Goal: Check status: Check status

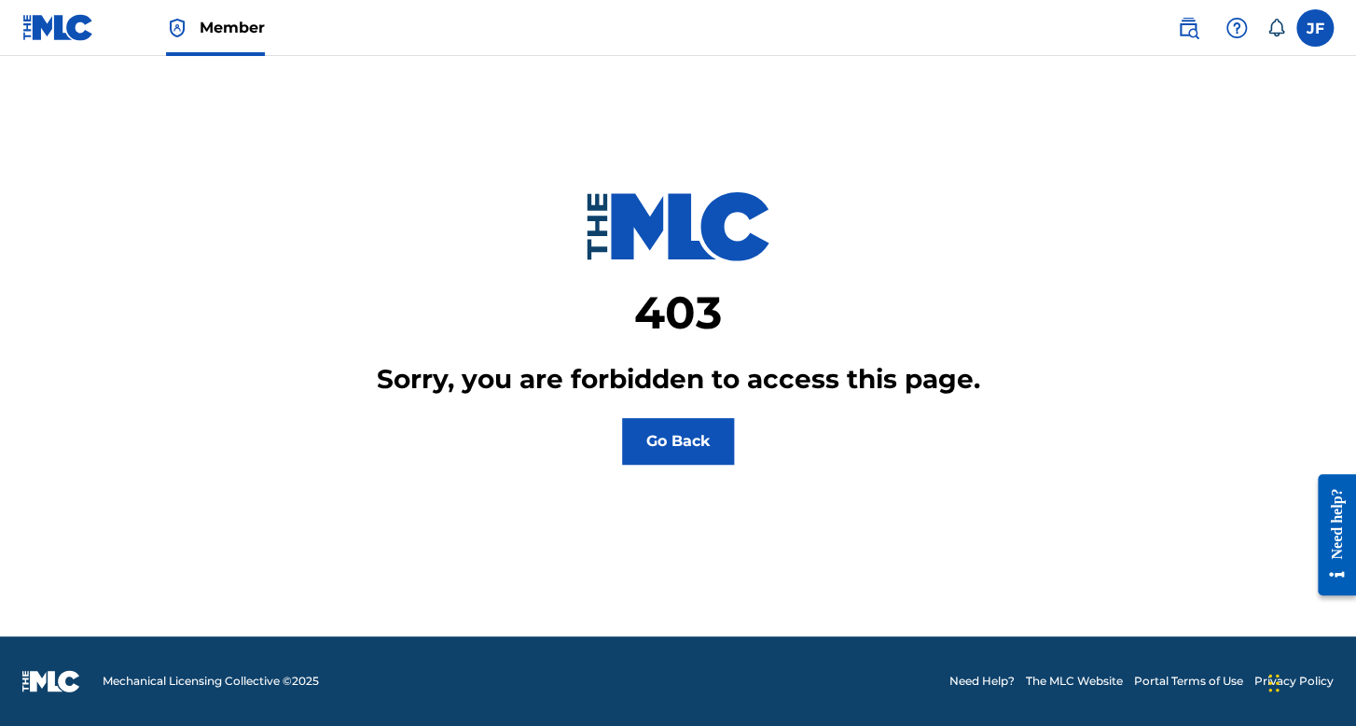
click at [1328, 30] on label at bounding box center [1315, 27] width 37 height 37
click at [1315, 28] on input "[PERSON_NAME] [PERSON_NAME] [EMAIL_ADDRESS][DOMAIN_NAME] Notification Preferenc…" at bounding box center [1315, 28] width 0 height 0
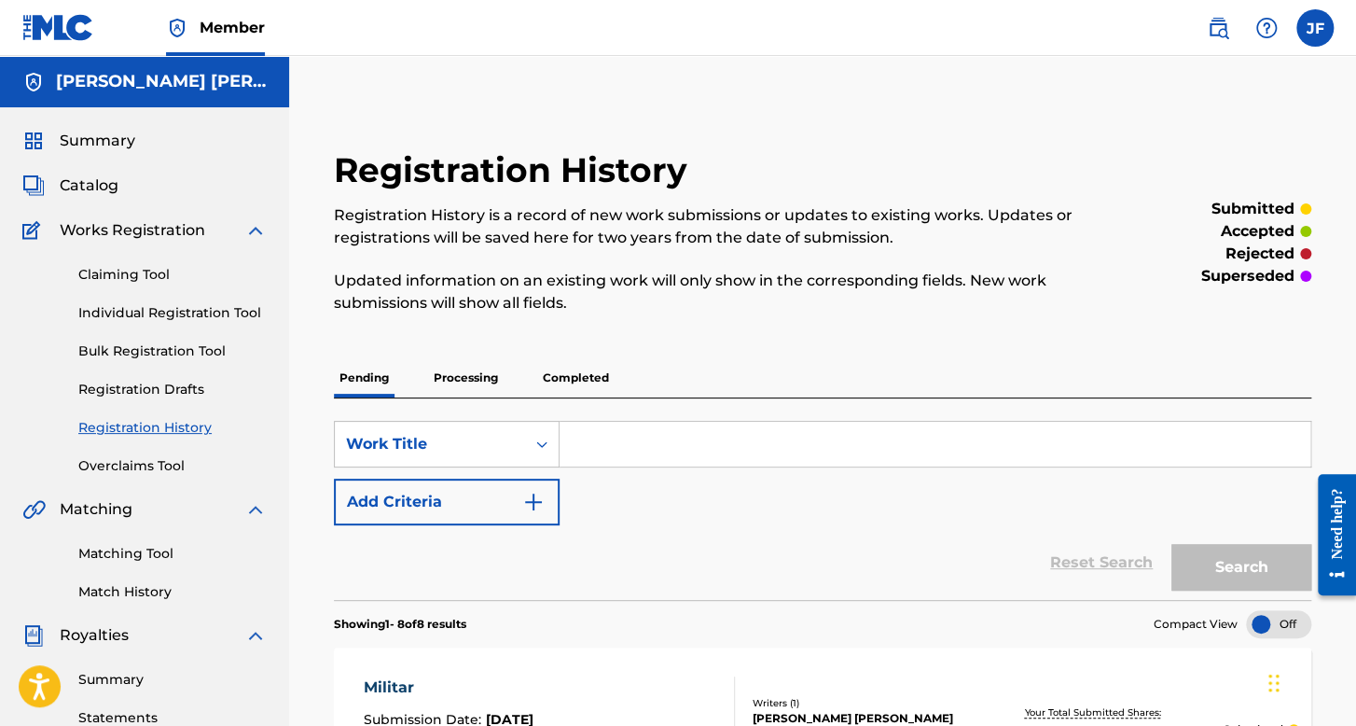
click at [206, 305] on link "Individual Registration Tool" at bounding box center [172, 313] width 188 height 20
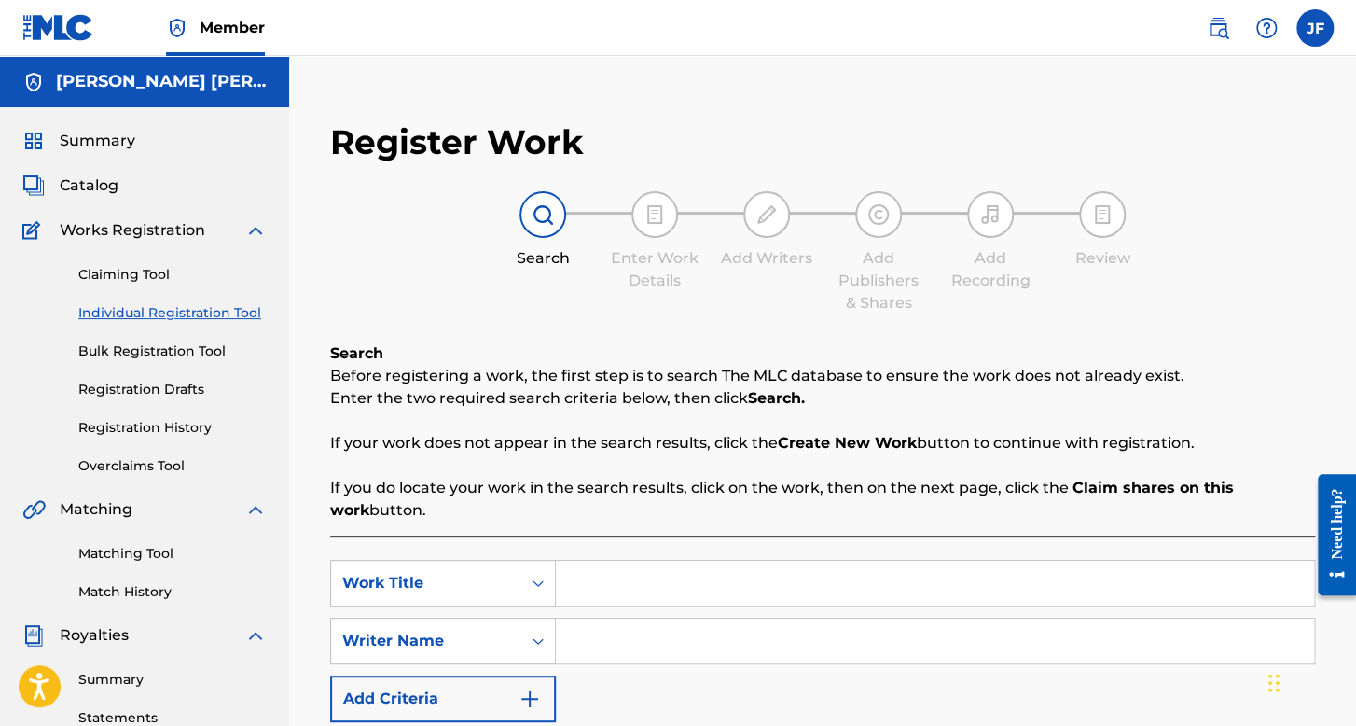
scroll to position [187, 0]
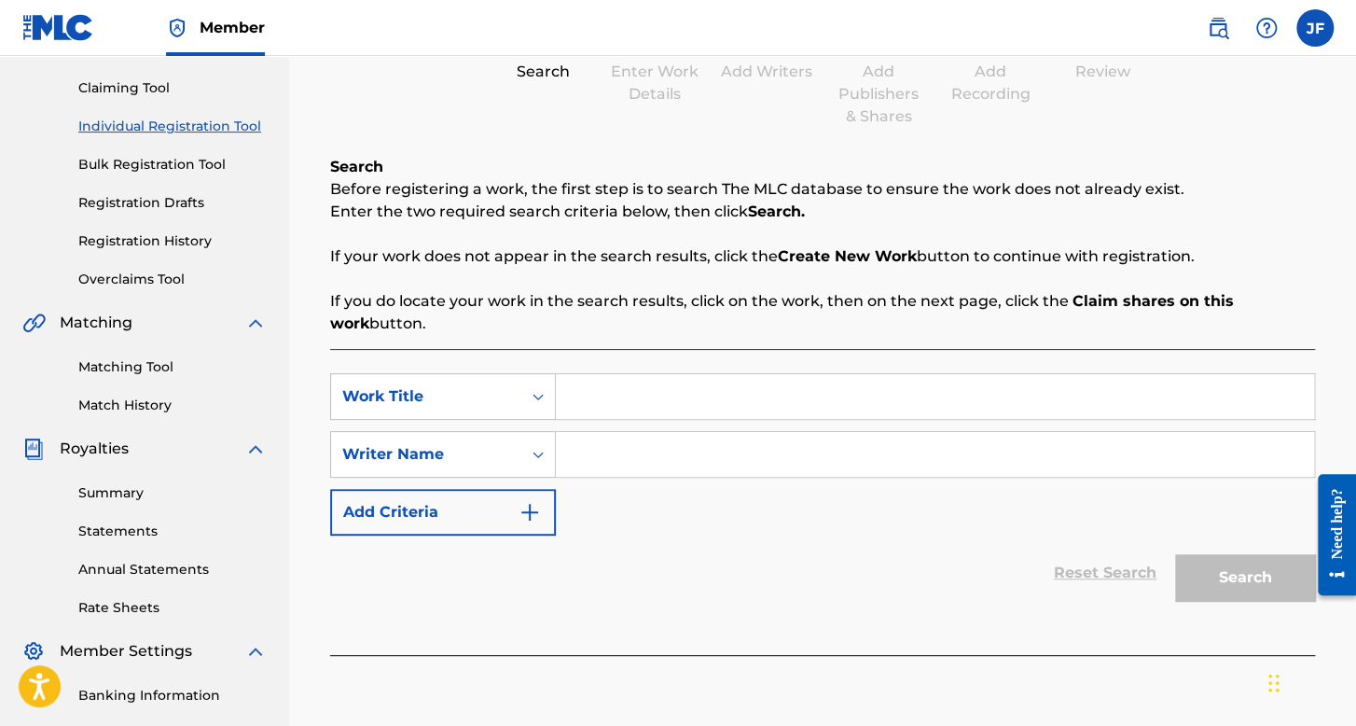
click at [164, 237] on link "Registration History" at bounding box center [172, 241] width 188 height 20
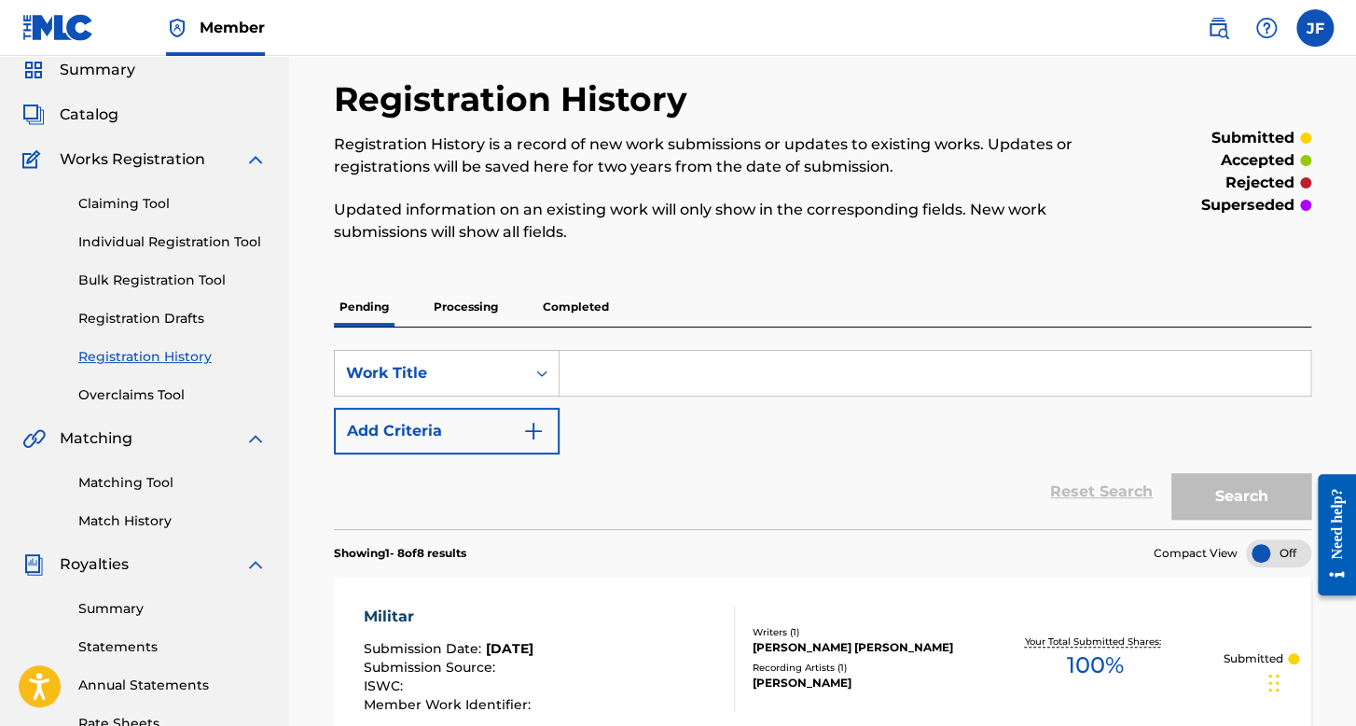
scroll to position [244, 0]
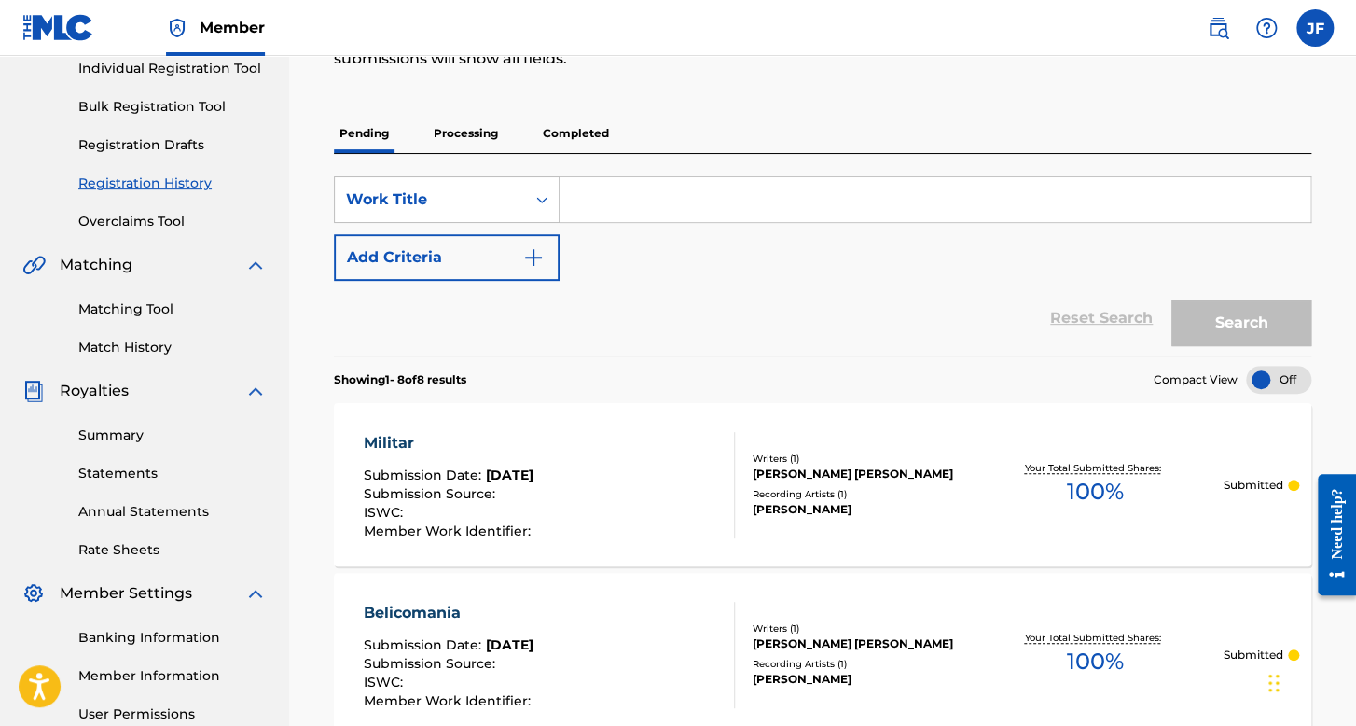
click at [489, 132] on p "Processing" at bounding box center [466, 133] width 76 height 39
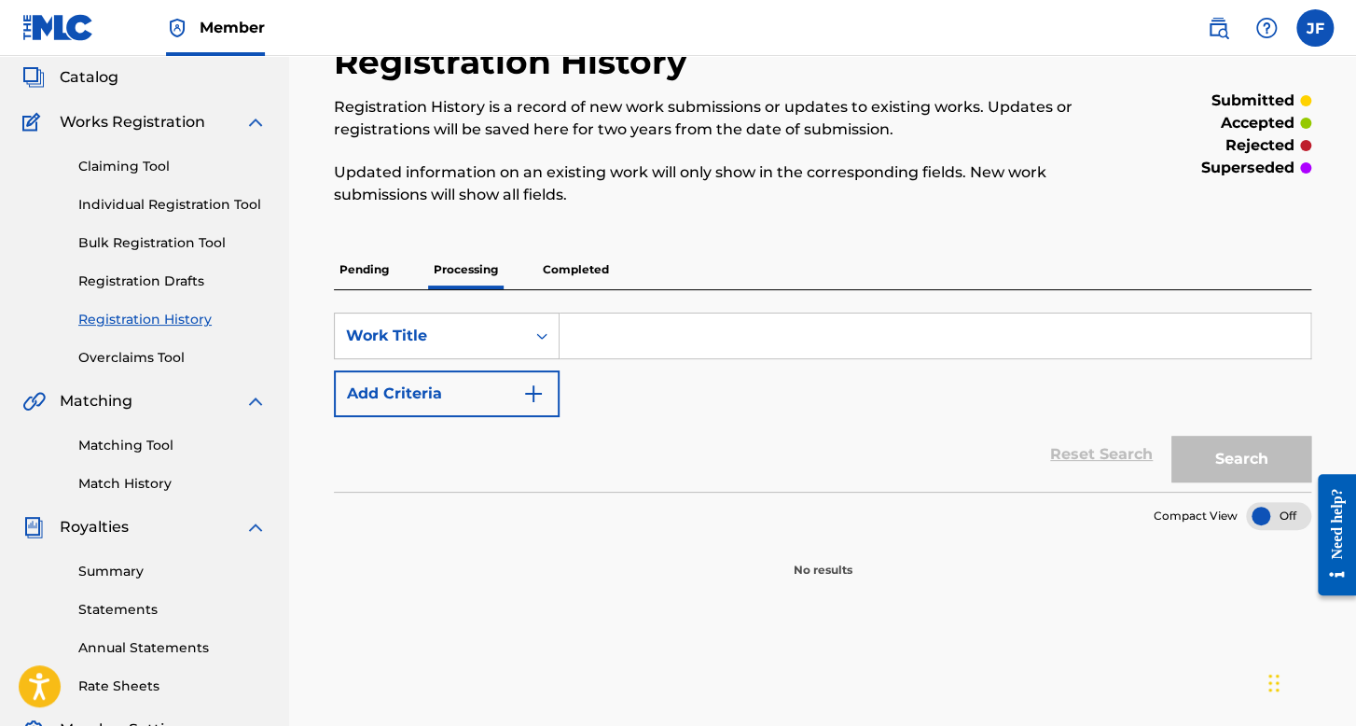
scroll to position [187, 0]
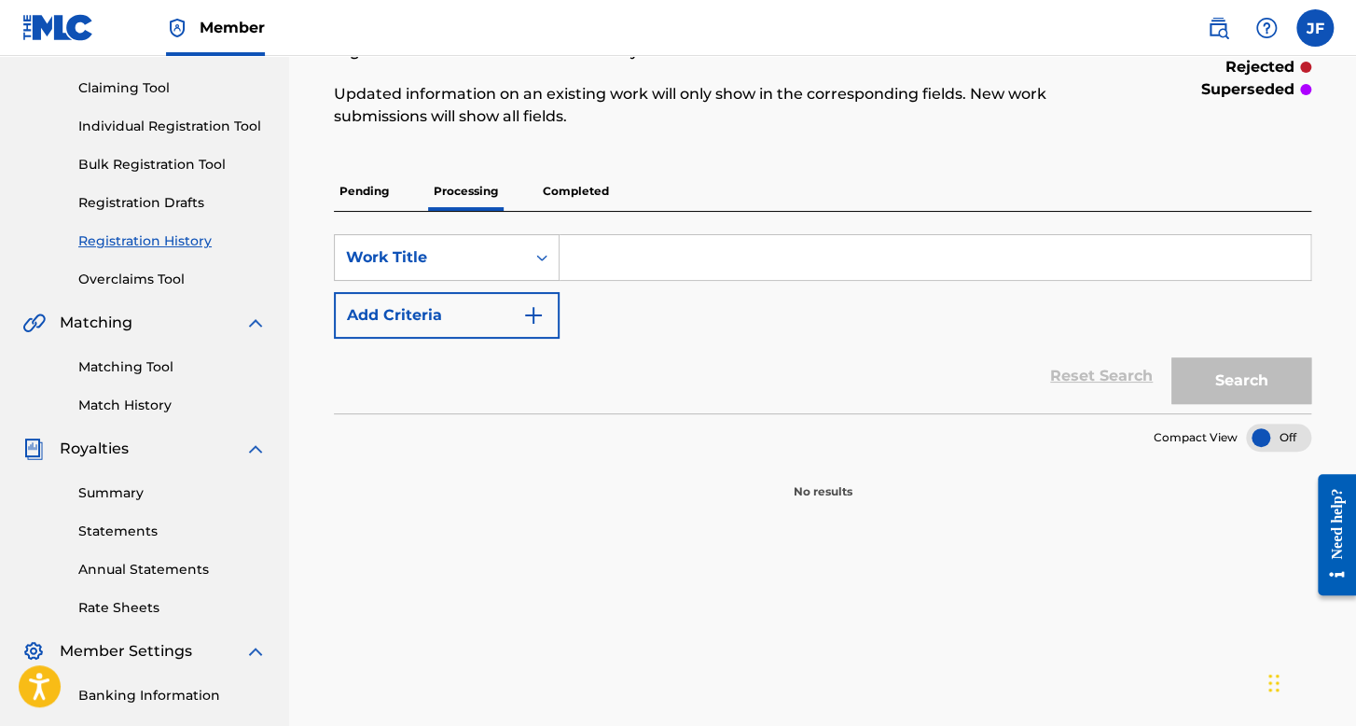
click at [576, 190] on p "Completed" at bounding box center [575, 191] width 77 height 39
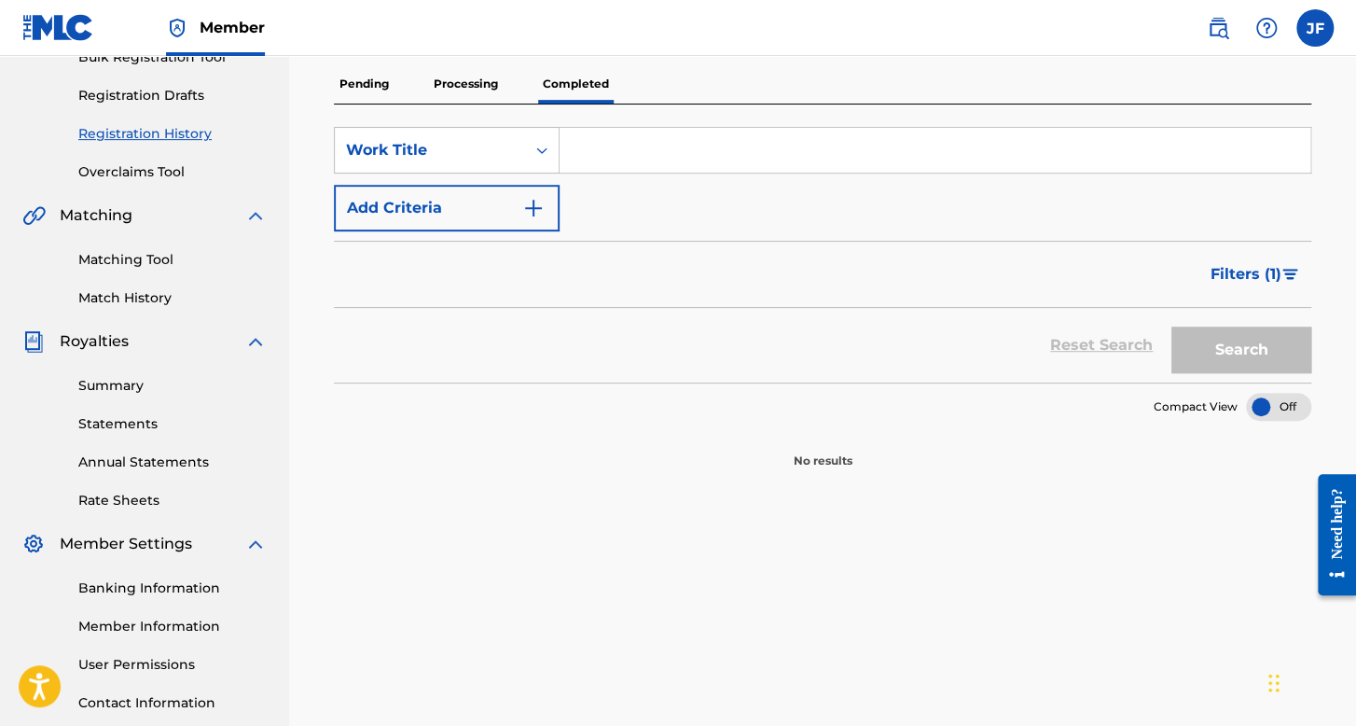
scroll to position [187, 0]
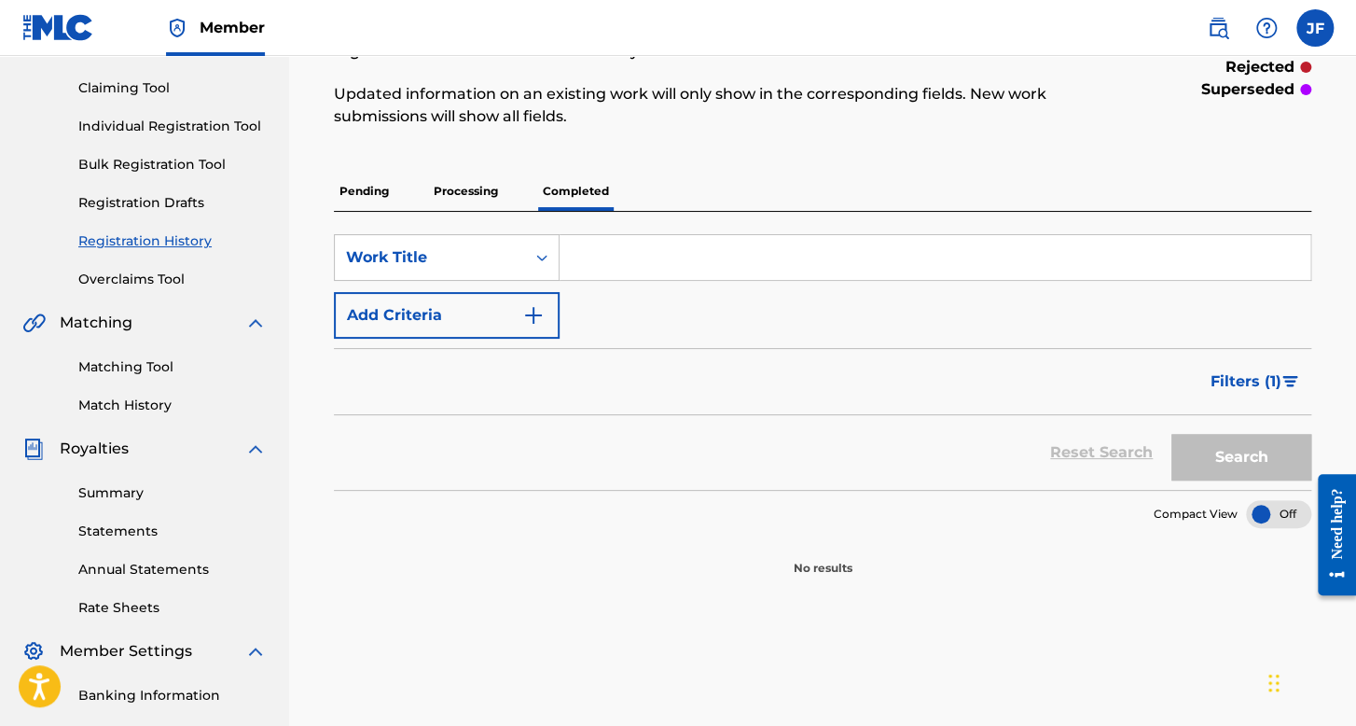
click at [372, 189] on p "Pending" at bounding box center [364, 191] width 61 height 39
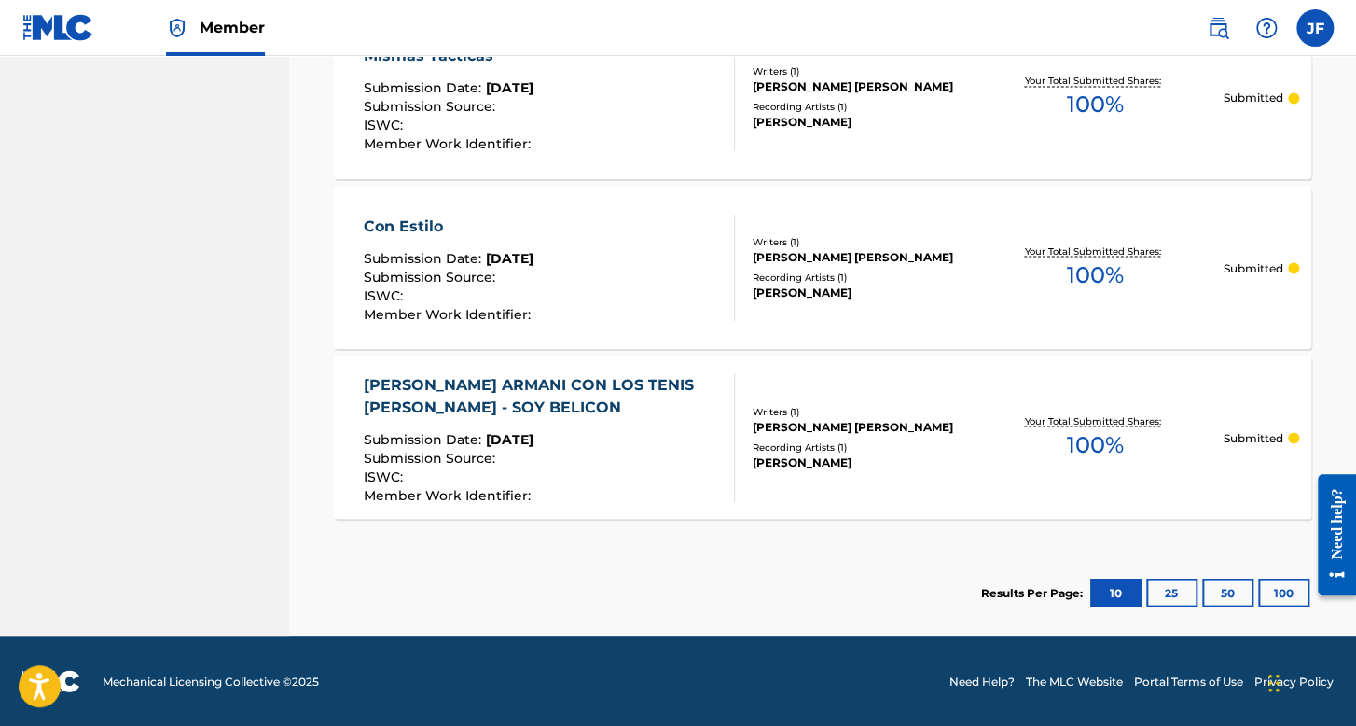
click at [1182, 598] on button "25" at bounding box center [1171, 592] width 51 height 28
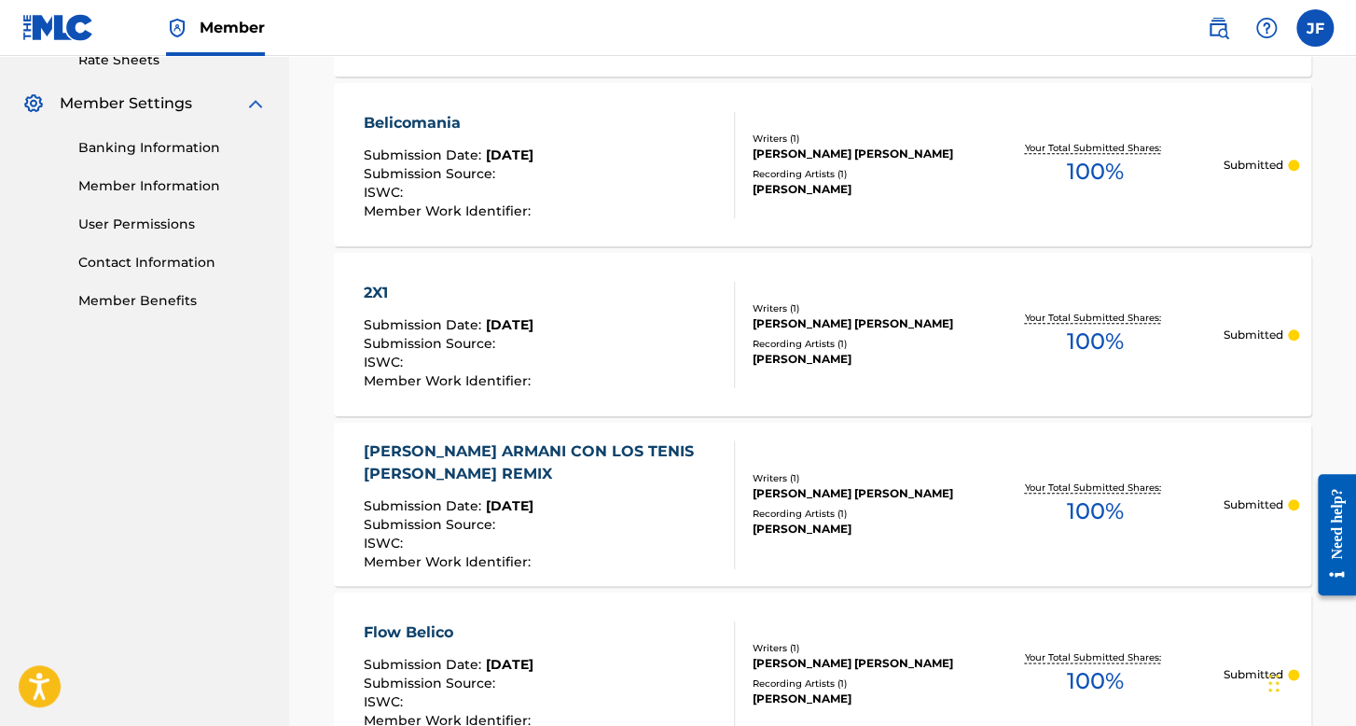
scroll to position [268, 0]
